Goal: Task Accomplishment & Management: Use online tool/utility

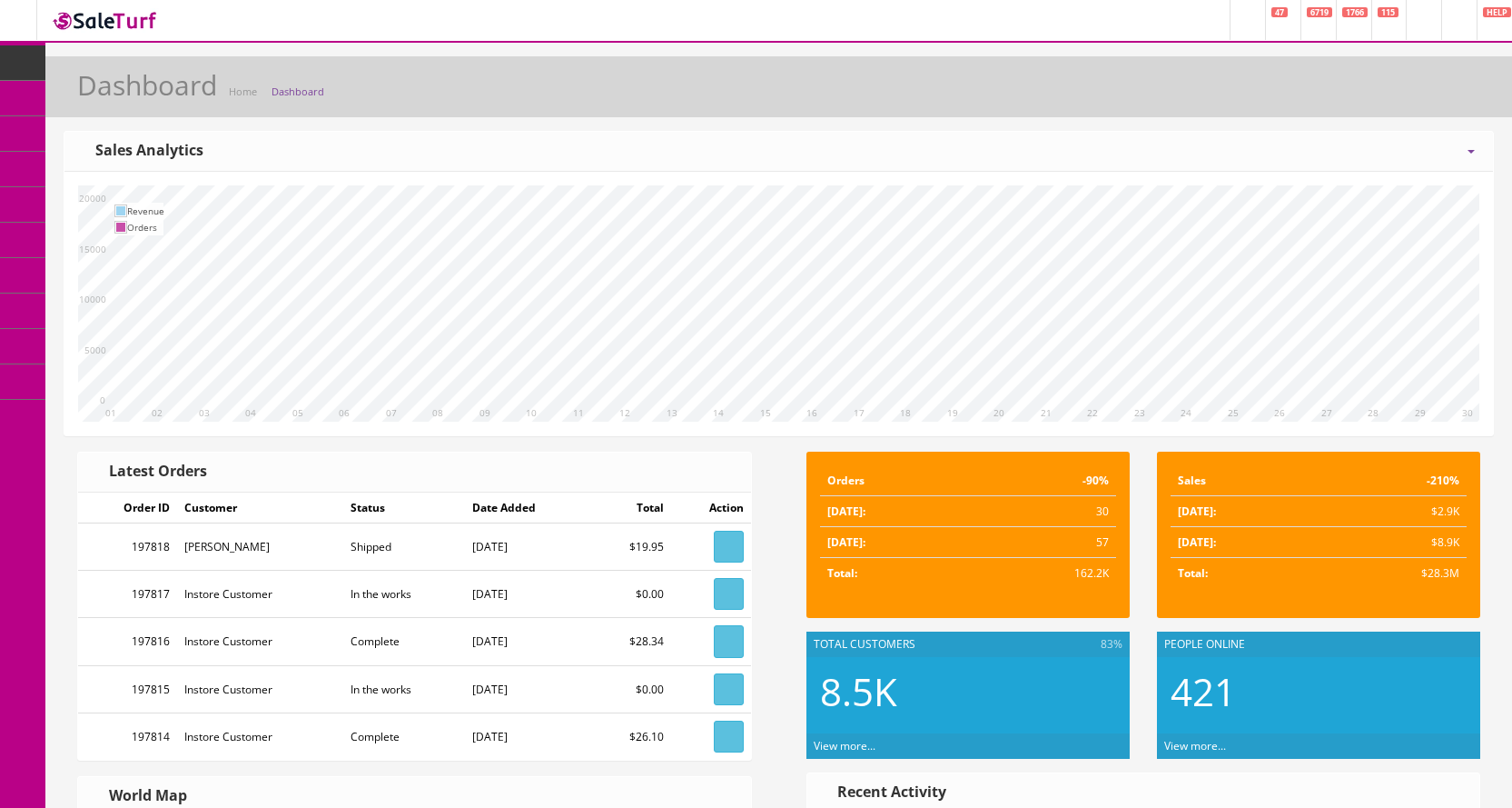
click at [103, 207] on icon at bounding box center [95, 203] width 19 height 15
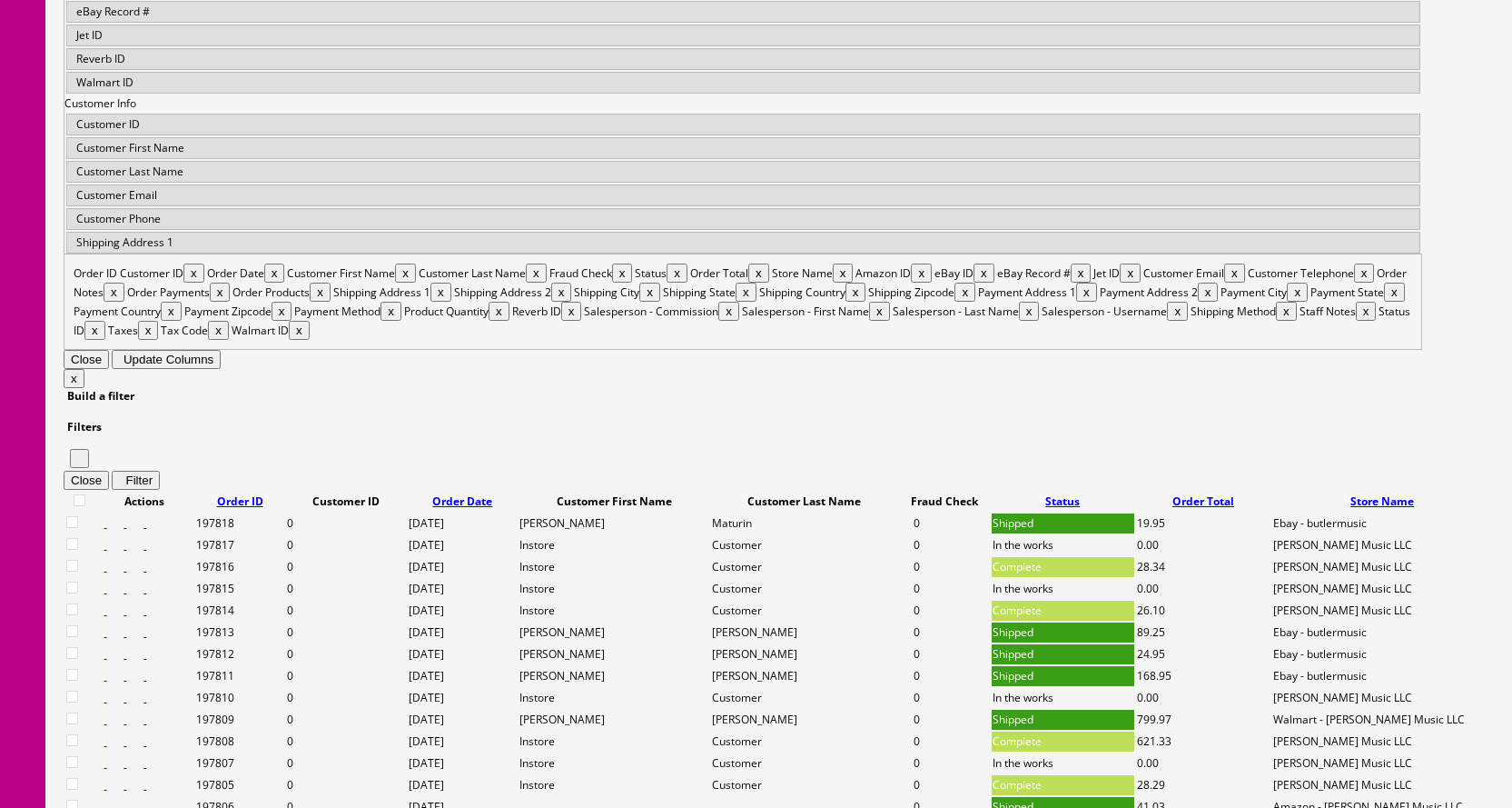
scroll to position [818, 0]
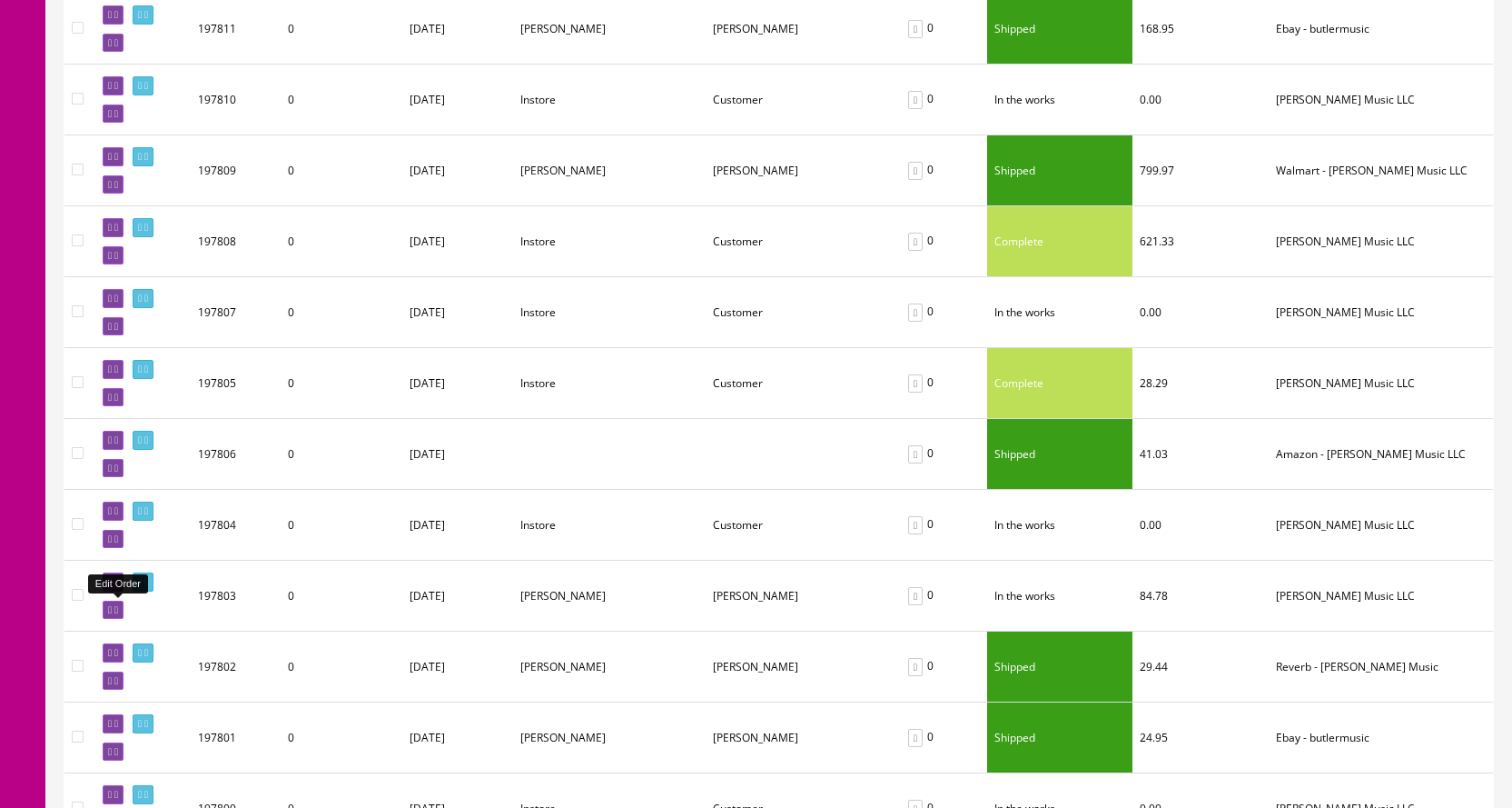
click at [112, 607] on icon at bounding box center [110, 610] width 4 height 10
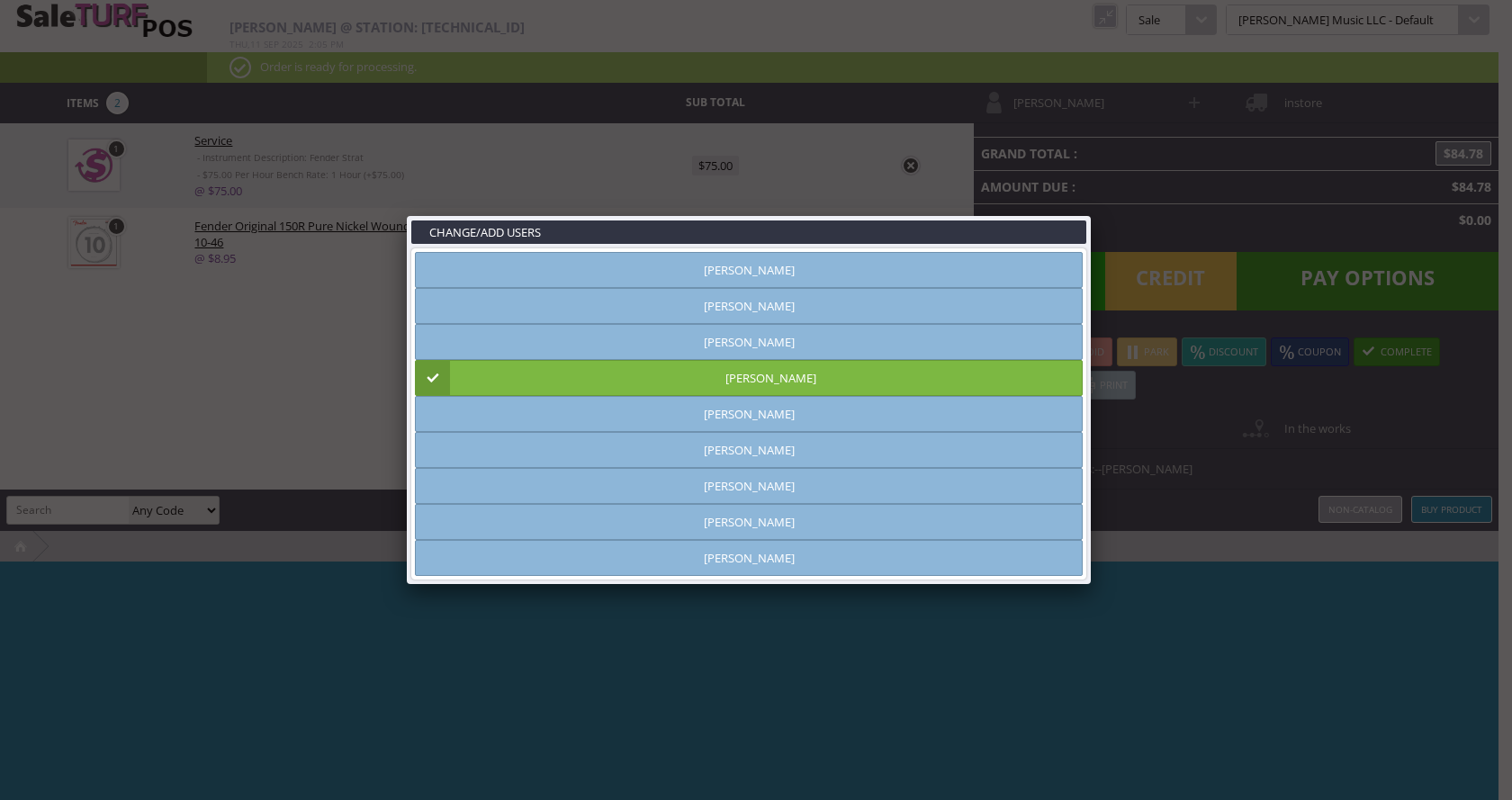
type input "[PERSON_NAME]"
click at [1088, 213] on link at bounding box center [1090, 215] width 32 height 32
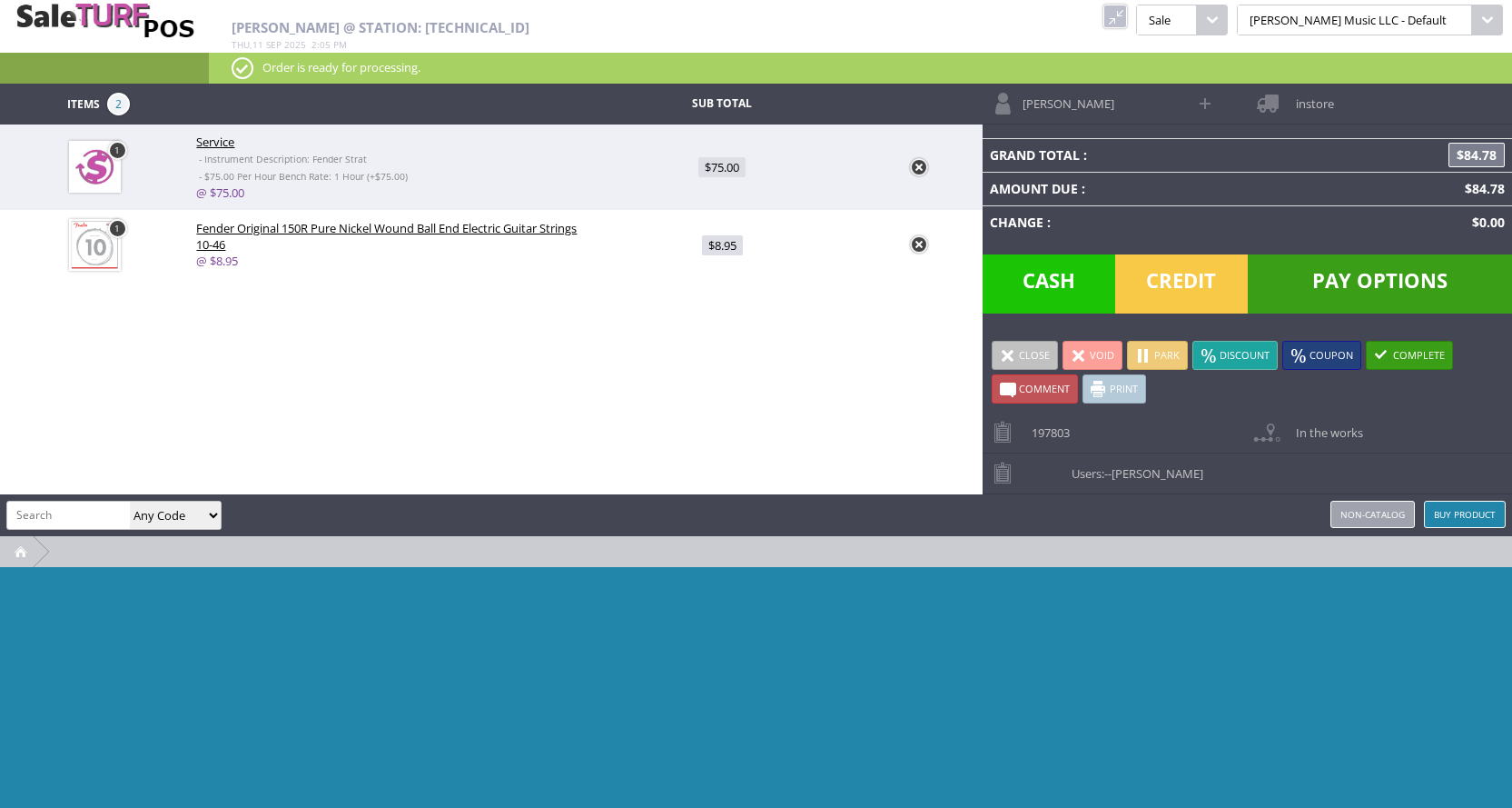
click at [724, 169] on span "$75.00" at bounding box center [722, 168] width 48 height 20
type input "75"
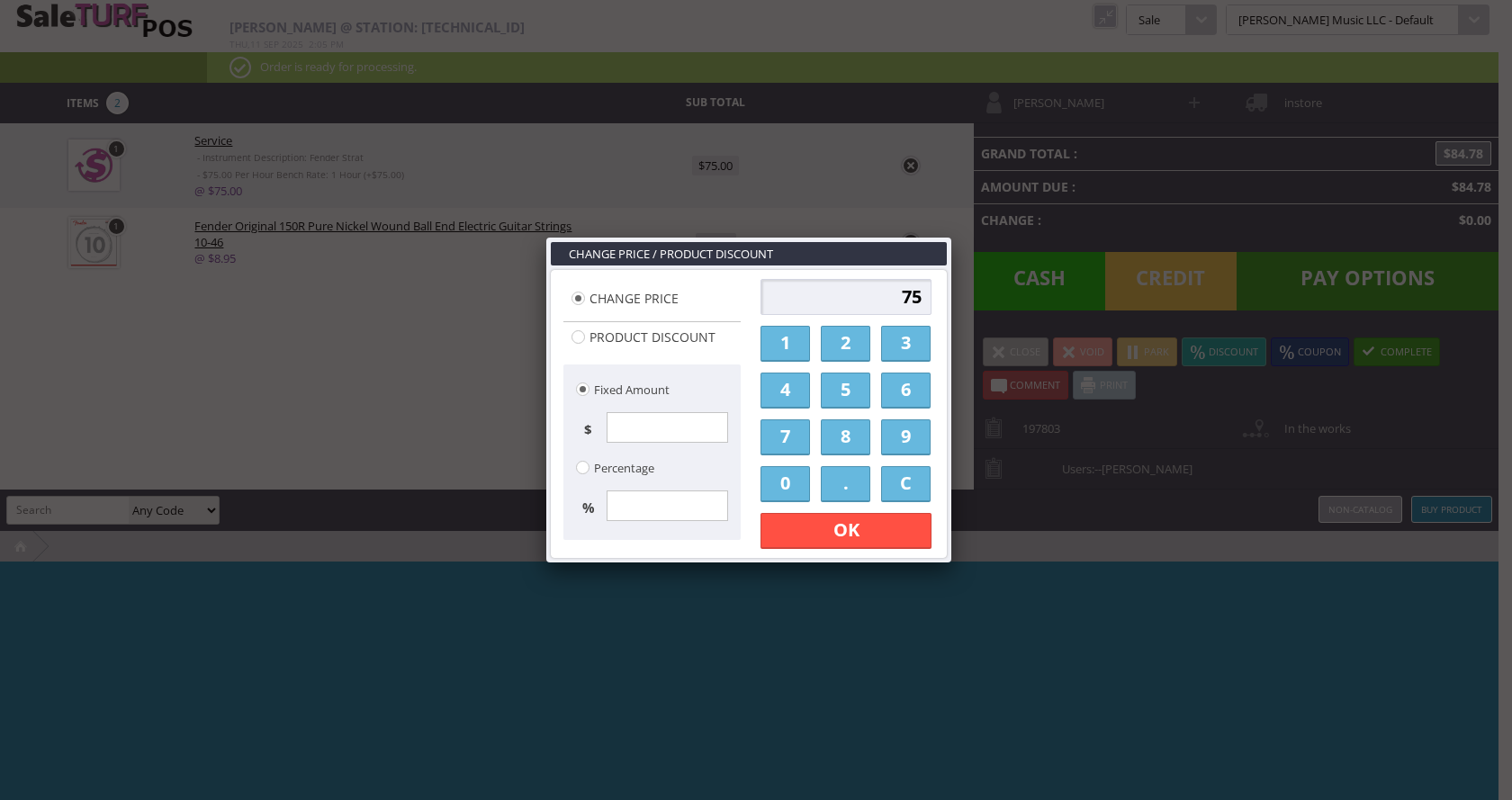
click at [922, 303] on input "75" at bounding box center [846, 296] width 171 height 36
click at [908, 391] on link "6" at bounding box center [905, 390] width 49 height 36
click at [795, 485] on link "0" at bounding box center [785, 484] width 49 height 36
type input "60"
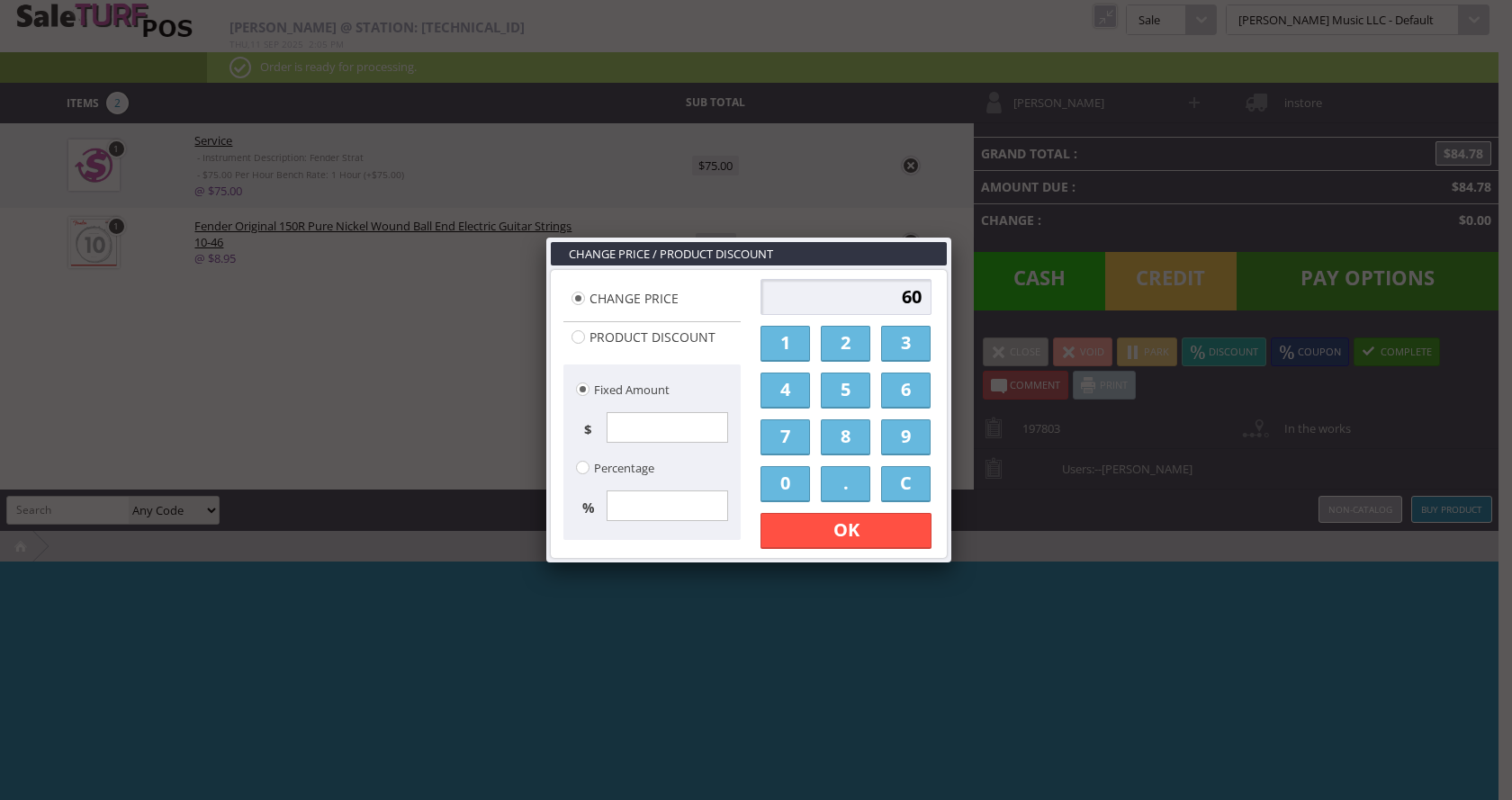
click at [849, 535] on link "OK" at bounding box center [846, 530] width 171 height 36
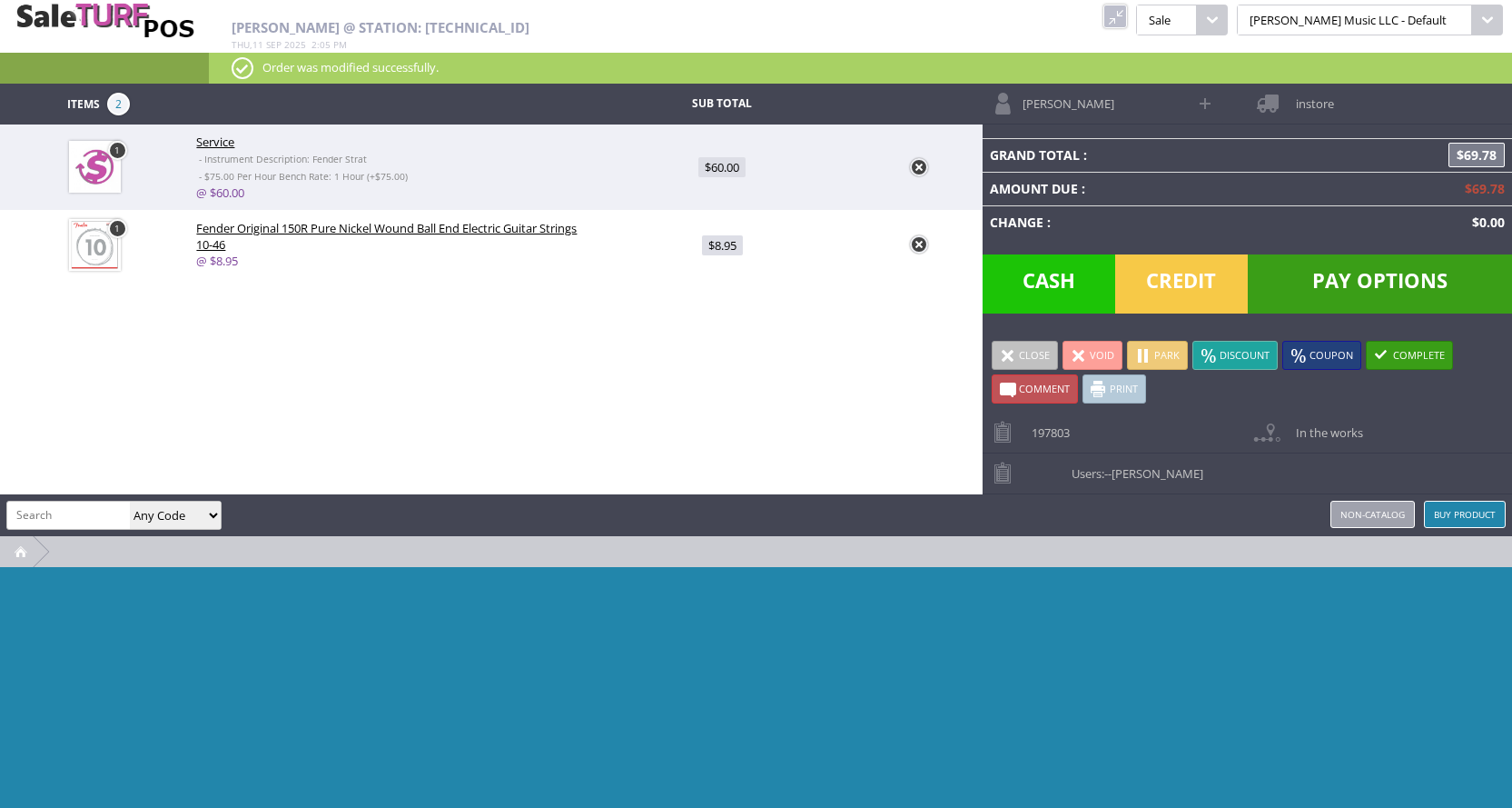
click at [1152, 356] on link "Park" at bounding box center [1157, 355] width 60 height 29
